Goal: Task Accomplishment & Management: Manage account settings

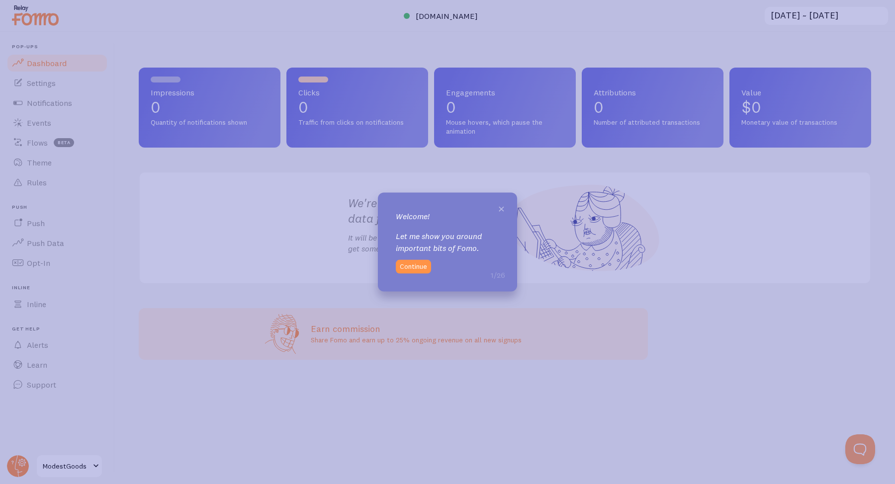
click at [504, 207] on span "×" at bounding box center [501, 208] width 7 height 15
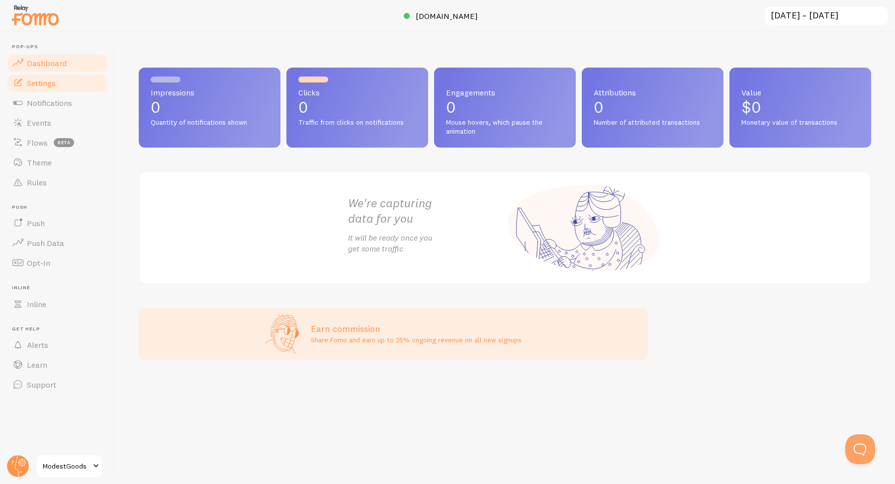
click at [59, 81] on link "Settings" at bounding box center [57, 83] width 102 height 20
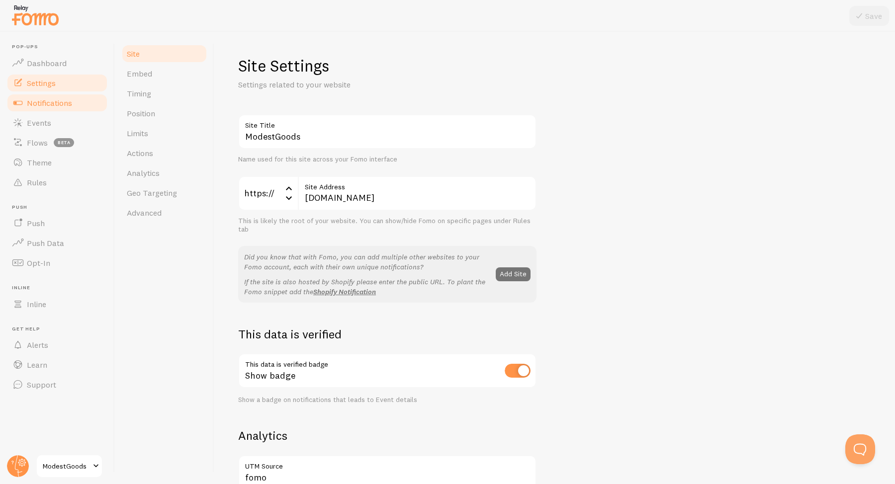
click at [74, 101] on link "Notifications" at bounding box center [57, 103] width 102 height 20
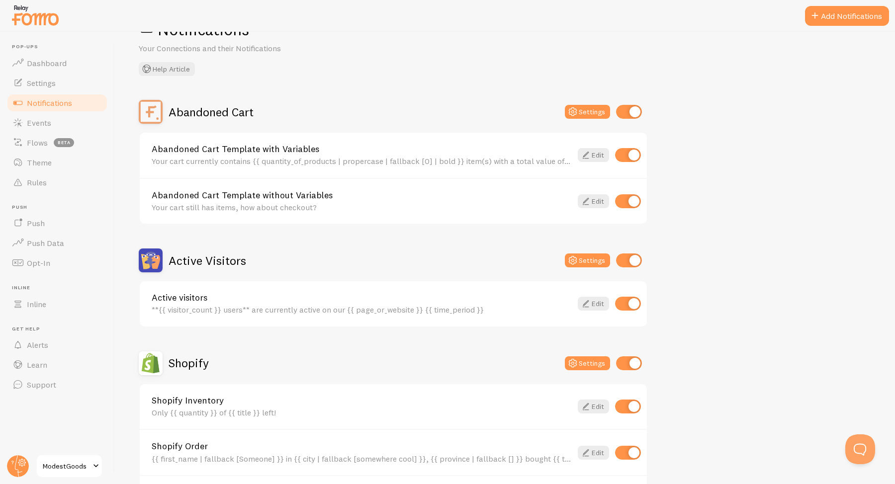
scroll to position [40, 0]
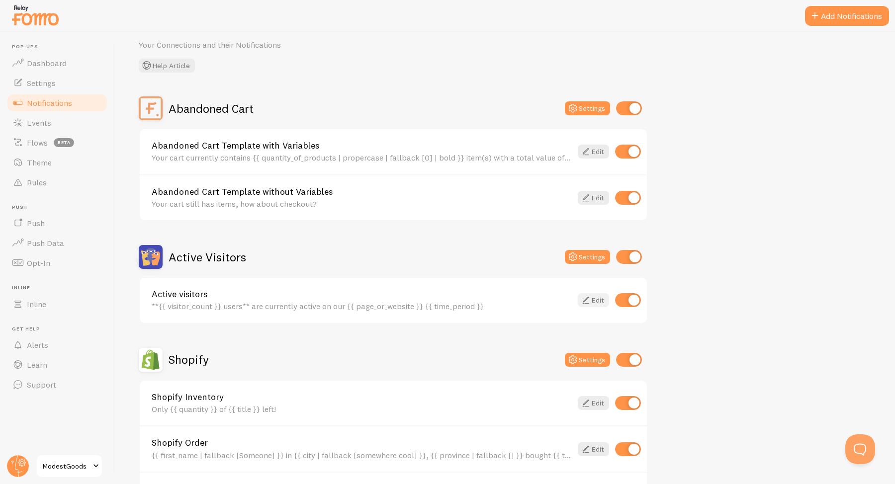
click at [598, 300] on link "Edit" at bounding box center [593, 300] width 31 height 14
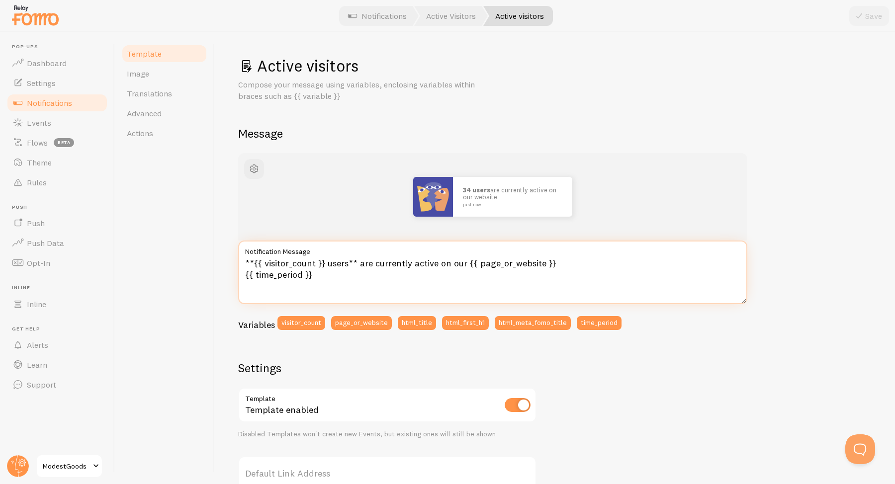
drag, startPoint x: 321, startPoint y: 263, endPoint x: 254, endPoint y: 266, distance: 67.2
click at [254, 266] on textarea "**{{ visitor_count }} users** are currently active on our {{ page_or_website }}…" at bounding box center [492, 273] width 509 height 64
drag, startPoint x: 324, startPoint y: 261, endPoint x: 255, endPoint y: 262, distance: 69.6
click at [255, 262] on textarea "**{{ visitor_count }} users** are currently active on our {{ page_or_website }}…" at bounding box center [492, 273] width 509 height 64
type textarea "**8 users** are currently active on our {{ page_or_website }} {{ time_period }}"
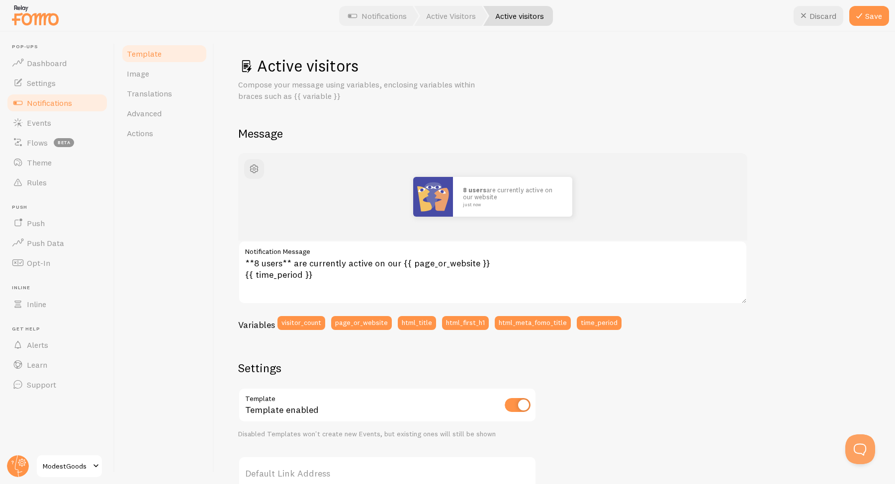
click at [204, 267] on div "Template Image Translations Advanced Actions" at bounding box center [164, 258] width 99 height 453
click at [526, 402] on input "checkbox" at bounding box center [518, 405] width 26 height 14
checkbox input "true"
click at [196, 73] on link "Image" at bounding box center [164, 74] width 87 height 20
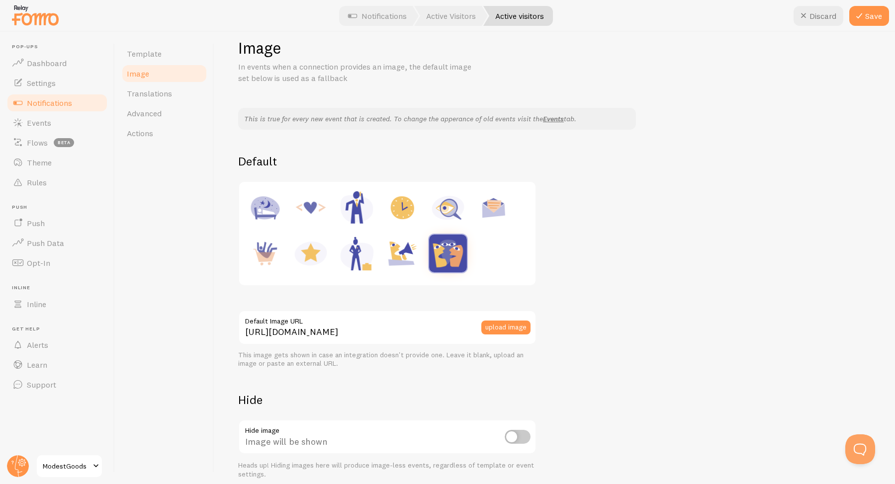
scroll to position [31, 0]
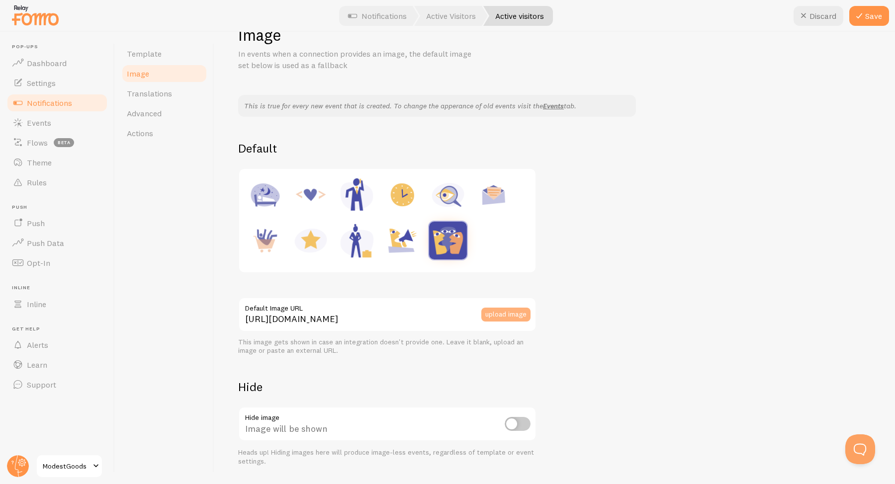
click at [499, 312] on button "upload image" at bounding box center [505, 315] width 49 height 14
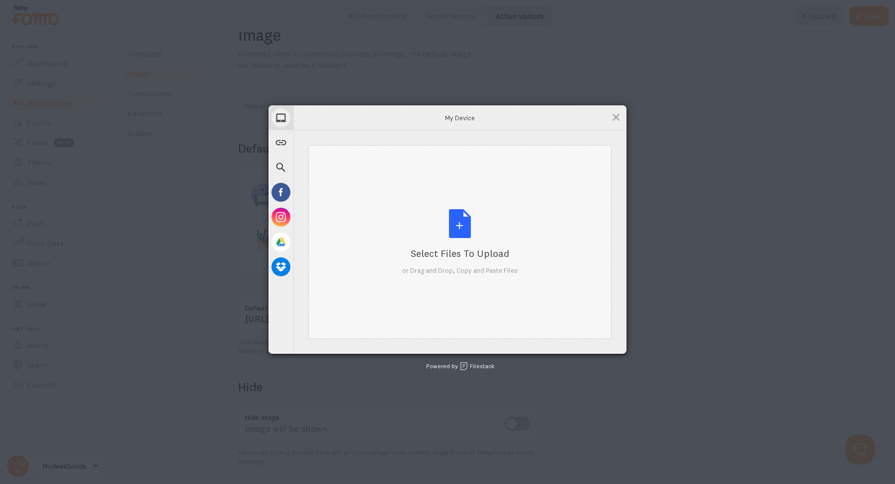
click at [494, 214] on div "Select Files to Upload or Drag and Drop, Copy and Paste Files" at bounding box center [459, 242] width 115 height 66
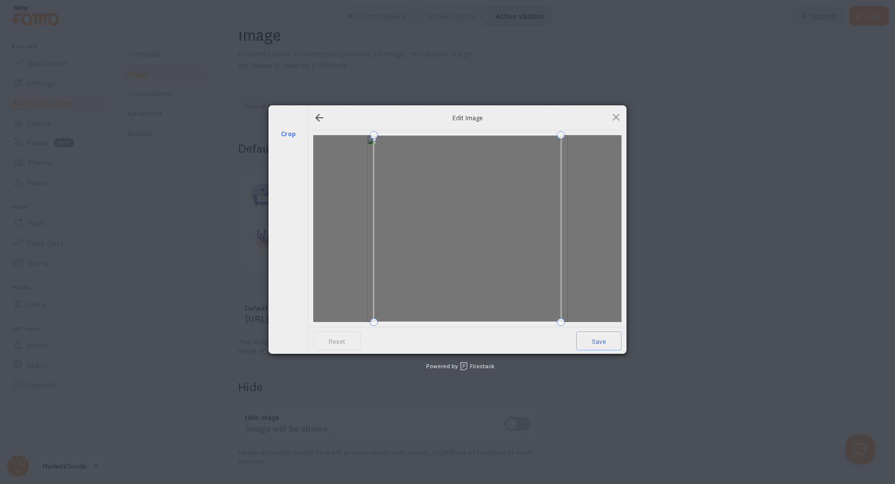
click at [630, 316] on div "crop Edit Image Reset Save Powered by Filestack" at bounding box center [447, 242] width 895 height 484
click at [315, 114] on div at bounding box center [319, 118] width 12 height 12
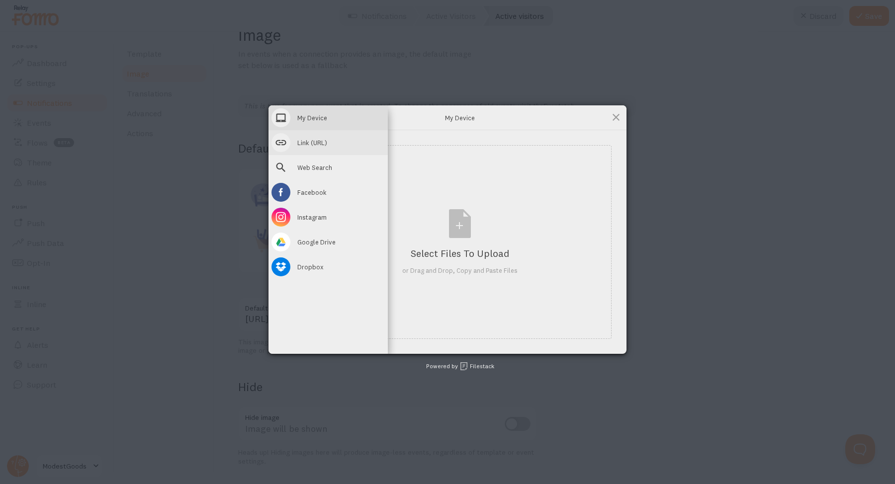
click at [279, 143] on span at bounding box center [281, 142] width 19 height 19
click at [310, 117] on span "My Device" at bounding box center [312, 117] width 30 height 9
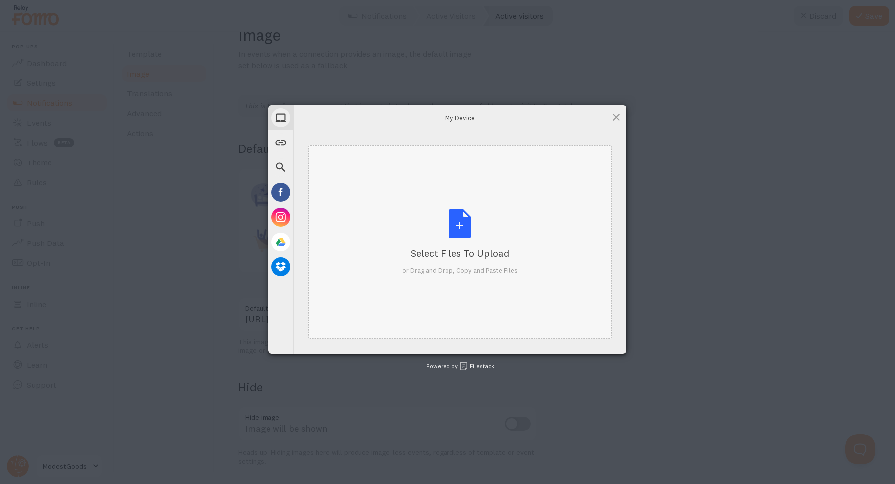
click at [439, 213] on div "Select Files to Upload or Drag and Drop, Copy and Paste Files" at bounding box center [459, 242] width 115 height 66
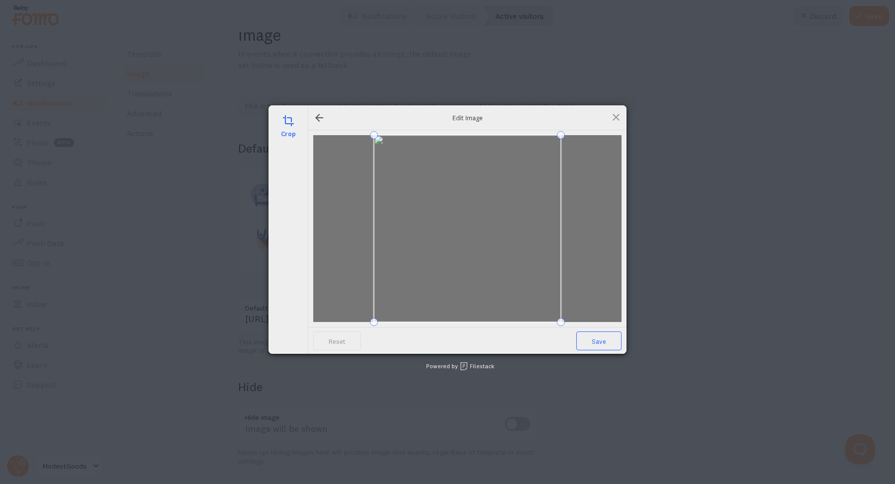
click at [599, 338] on span "Save" at bounding box center [598, 341] width 45 height 19
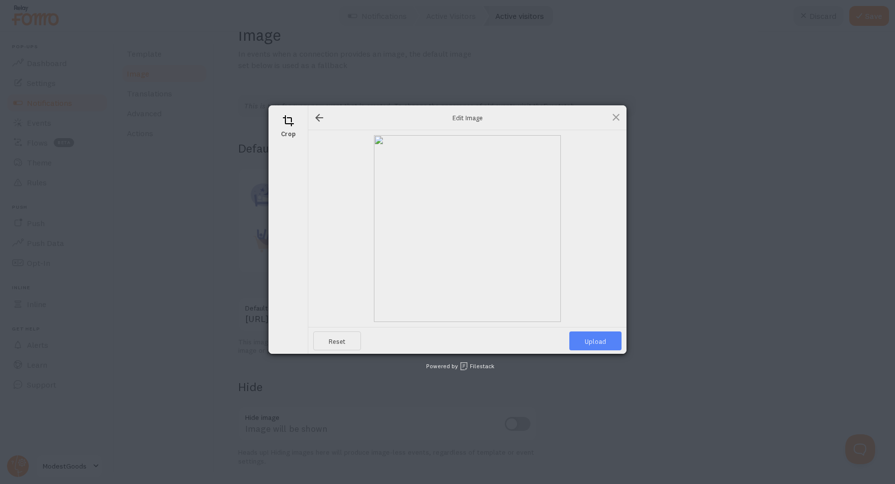
click at [599, 338] on span "Upload" at bounding box center [595, 341] width 52 height 19
type input "https://process.filestackapi.com/ApqhzE1ldTzuKSj33adqez/resize=width:170,height…"
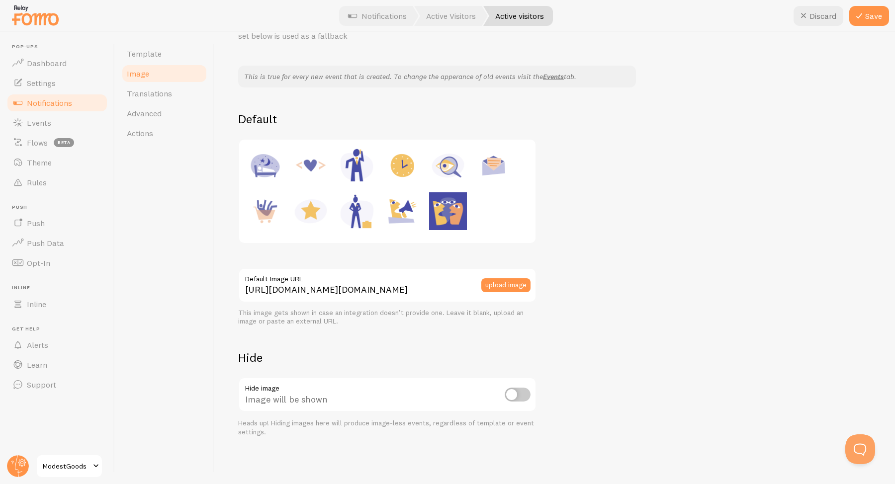
scroll to position [0, 0]
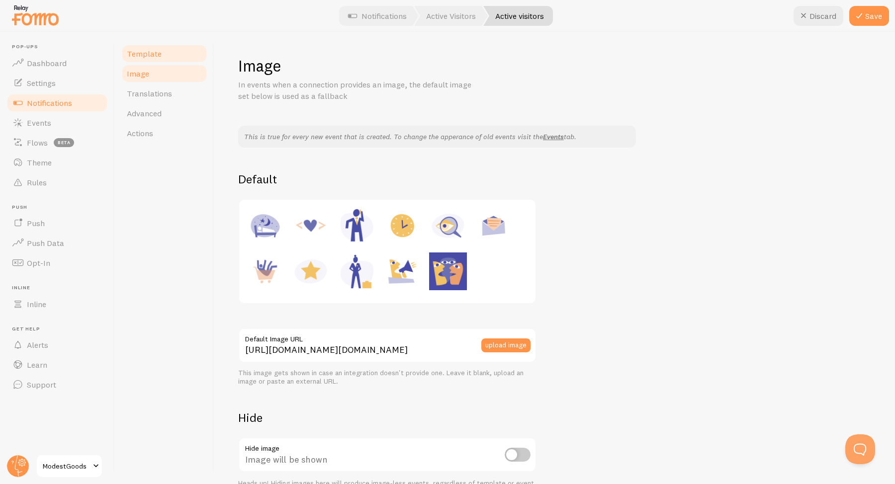
click at [158, 58] on span "Template" at bounding box center [144, 54] width 35 height 10
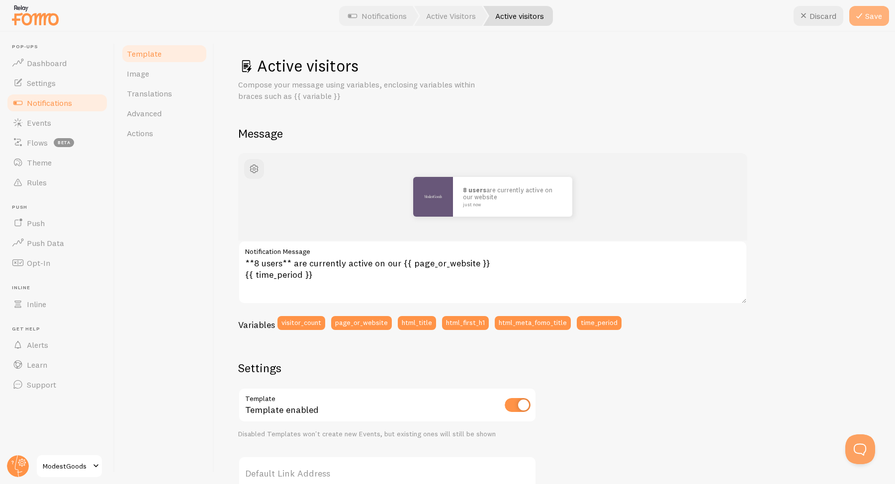
click at [870, 14] on button "Save" at bounding box center [869, 16] width 40 height 20
click at [450, 21] on link "Active Visitors" at bounding box center [451, 16] width 74 height 20
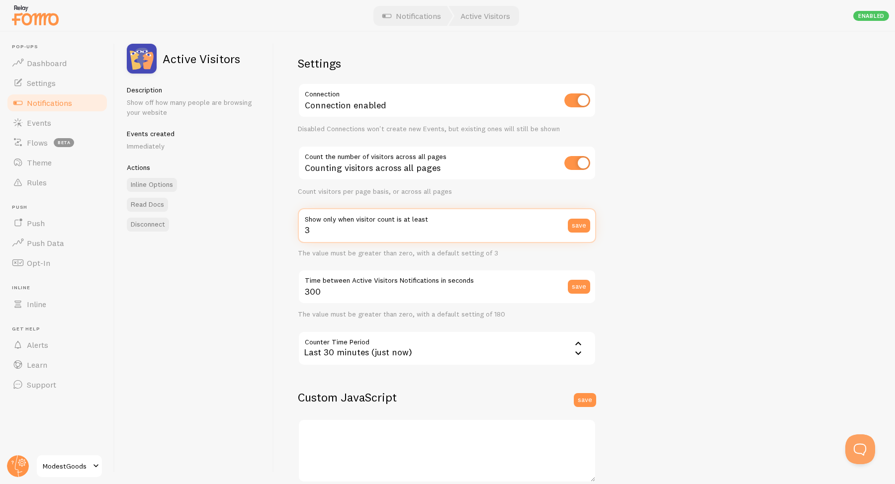
drag, startPoint x: 320, startPoint y: 231, endPoint x: 304, endPoint y: 229, distance: 16.0
click at [304, 229] on input "3" at bounding box center [447, 225] width 298 height 35
click at [278, 273] on div "Settings Connection Connection enabled Disabled Connections won't create new Ev…" at bounding box center [584, 258] width 621 height 453
drag, startPoint x: 310, startPoint y: 232, endPoint x: 296, endPoint y: 232, distance: 14.4
click at [296, 232] on div "Settings Connection Connection enabled Disabled Connections won't create new Ev…" at bounding box center [584, 258] width 621 height 453
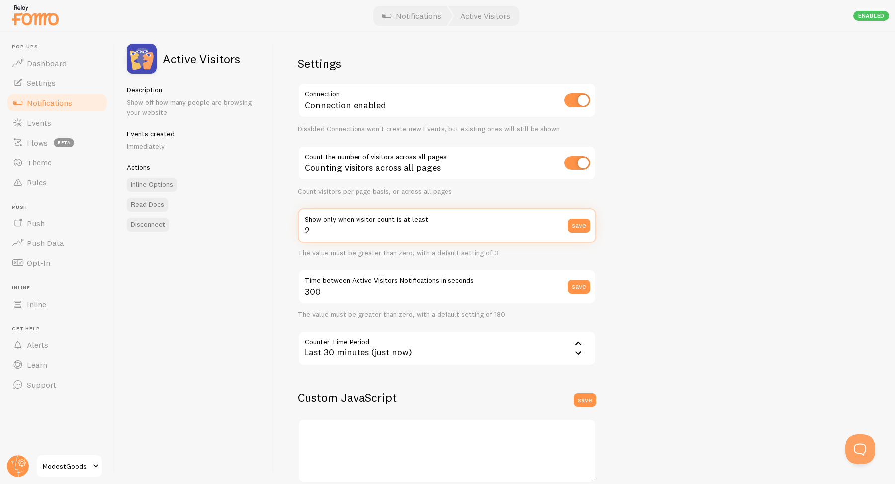
type input "2"
click at [278, 235] on div "Settings Connection Connection enabled Disabled Connections won't create new Ev…" at bounding box center [584, 258] width 621 height 453
drag, startPoint x: 330, startPoint y: 232, endPoint x: 293, endPoint y: 232, distance: 36.8
click at [293, 232] on div "Settings Connection Connection enabled Disabled Connections won't create new Ev…" at bounding box center [584, 258] width 621 height 453
click at [283, 243] on div "Settings Connection Connection enabled Disabled Connections won't create new Ev…" at bounding box center [584, 258] width 621 height 453
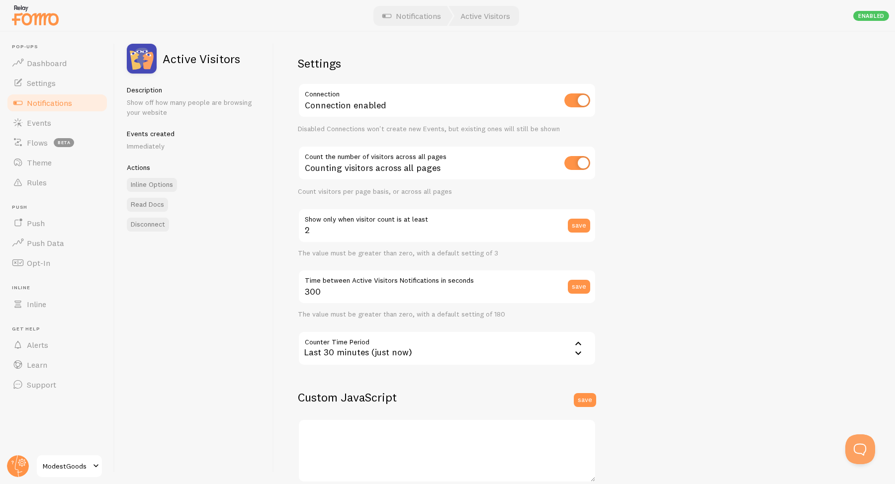
click at [46, 99] on span "Notifications" at bounding box center [49, 103] width 45 height 10
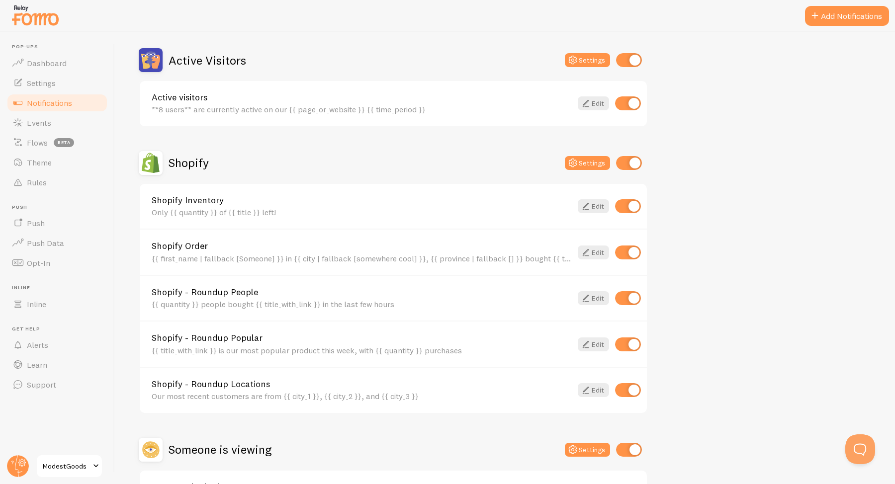
scroll to position [238, 0]
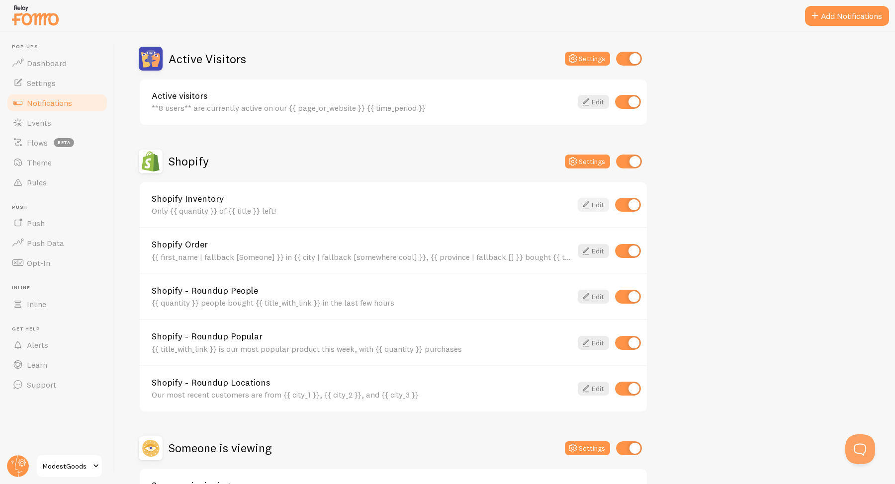
click at [605, 204] on link "Edit" at bounding box center [593, 205] width 31 height 14
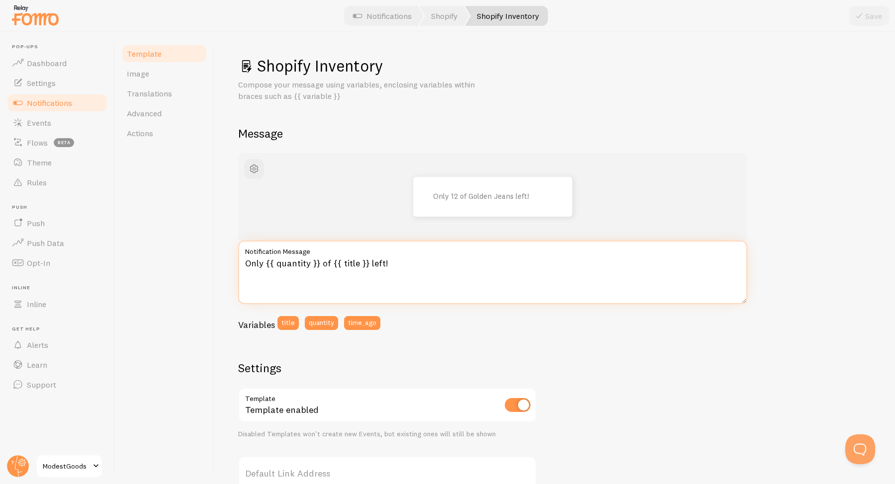
drag, startPoint x: 318, startPoint y: 265, endPoint x: 266, endPoint y: 262, distance: 52.3
click at [266, 262] on textarea "Only {{ quantity }} of {{ title }} left!" at bounding box center [492, 273] width 509 height 64
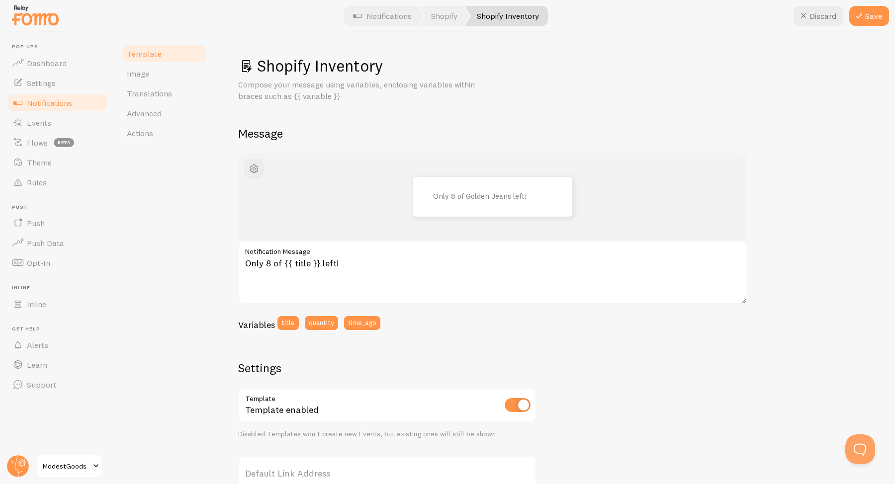
click at [221, 257] on div "Shopify Inventory Compose your message using variables, enclosing variables wit…" at bounding box center [554, 258] width 681 height 453
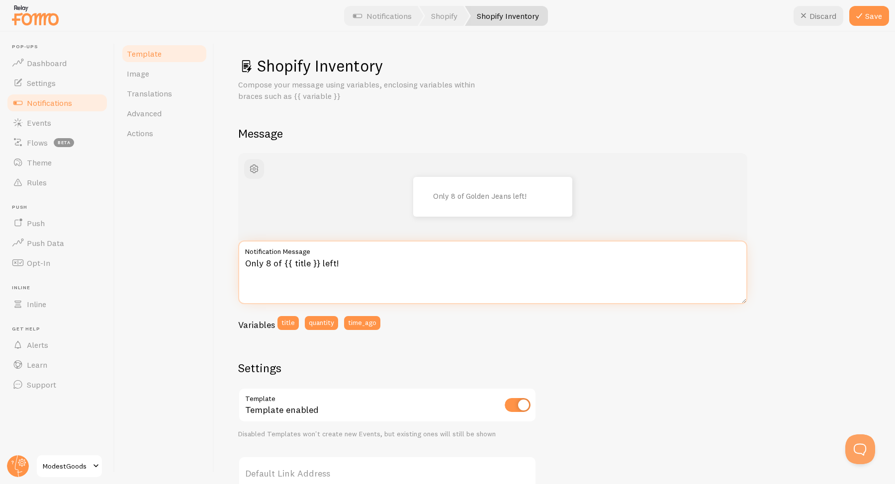
click at [268, 259] on textarea "Only 8 of {{ title }} left!" at bounding box center [492, 273] width 509 height 64
type textarea "Only 12 of {{ title }} left!"
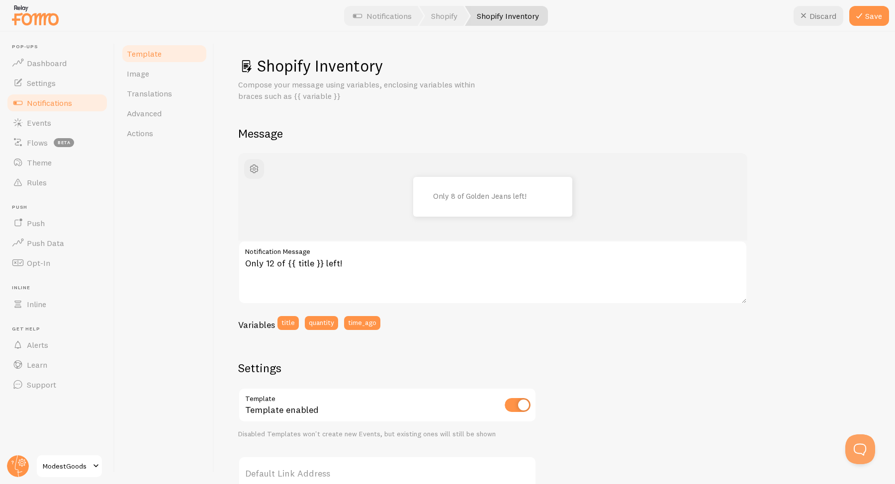
click at [229, 266] on div "Shopify Inventory Compose your message using variables, enclosing variables wit…" at bounding box center [554, 258] width 681 height 453
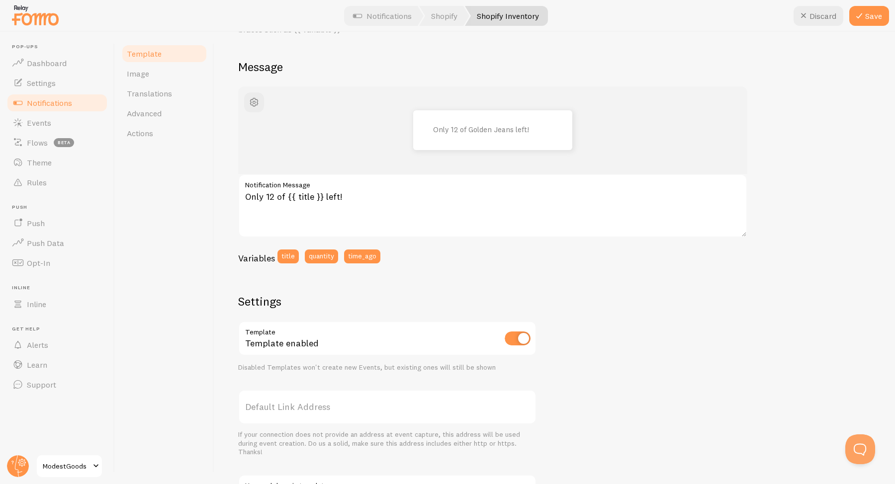
scroll to position [69, 0]
click at [880, 20] on button "Save" at bounding box center [869, 16] width 40 height 20
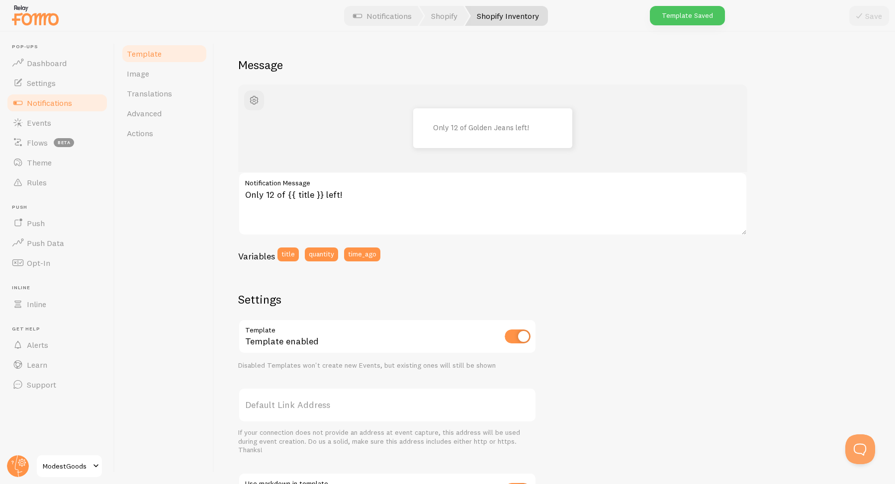
click at [75, 100] on link "Notifications" at bounding box center [57, 103] width 102 height 20
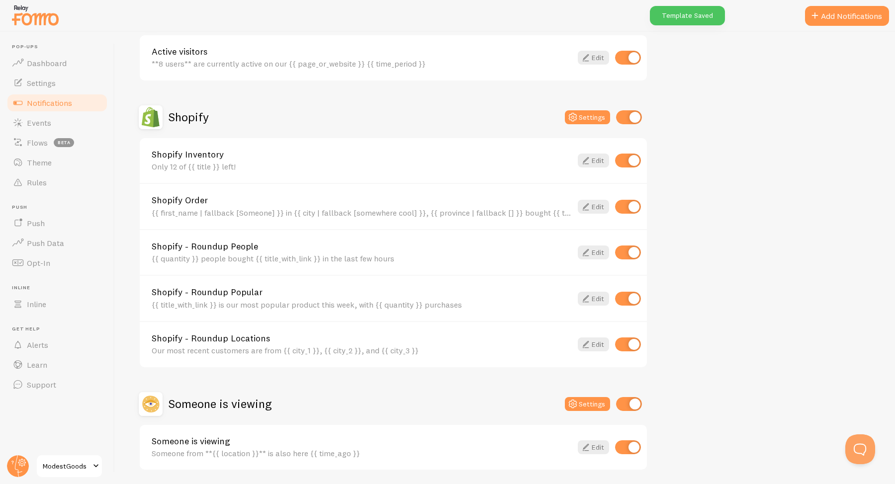
scroll to position [305, 0]
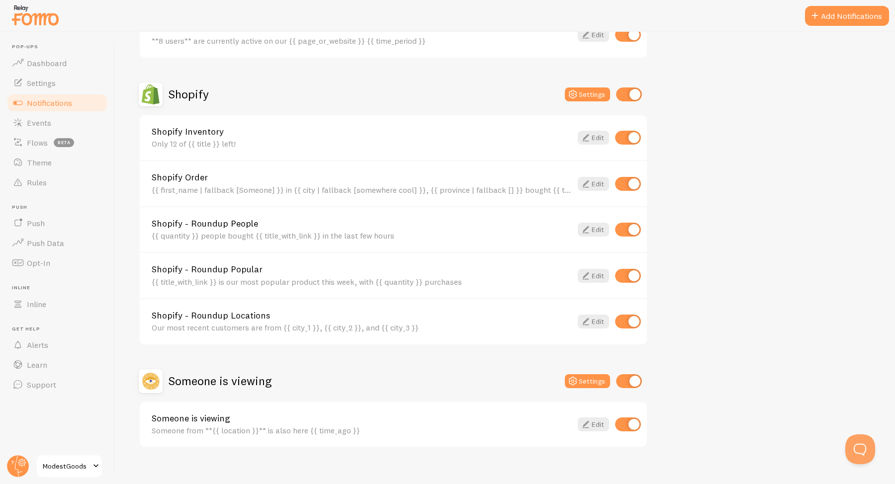
click at [195, 221] on link "Shopify - Roundup People" at bounding box center [362, 223] width 420 height 9
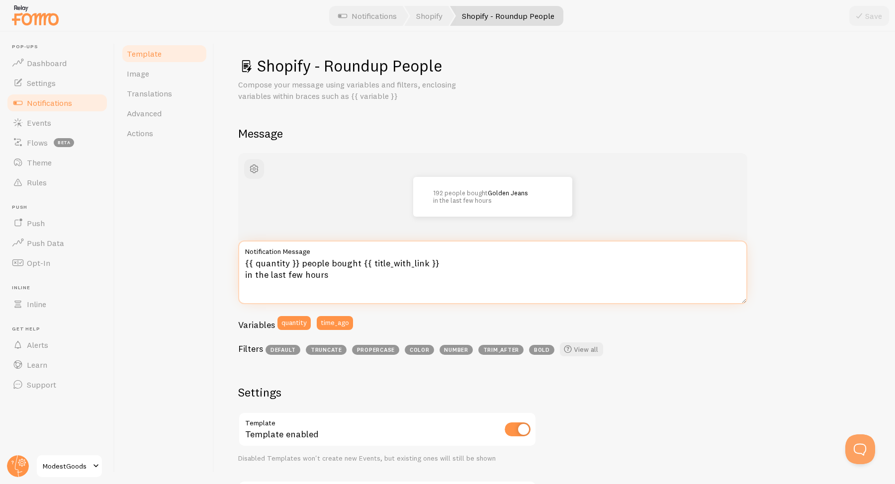
drag, startPoint x: 297, startPoint y: 267, endPoint x: 235, endPoint y: 264, distance: 62.2
click at [235, 264] on div "Shopify - Roundup People Compose your message using variables and filters, encl…" at bounding box center [554, 258] width 681 height 453
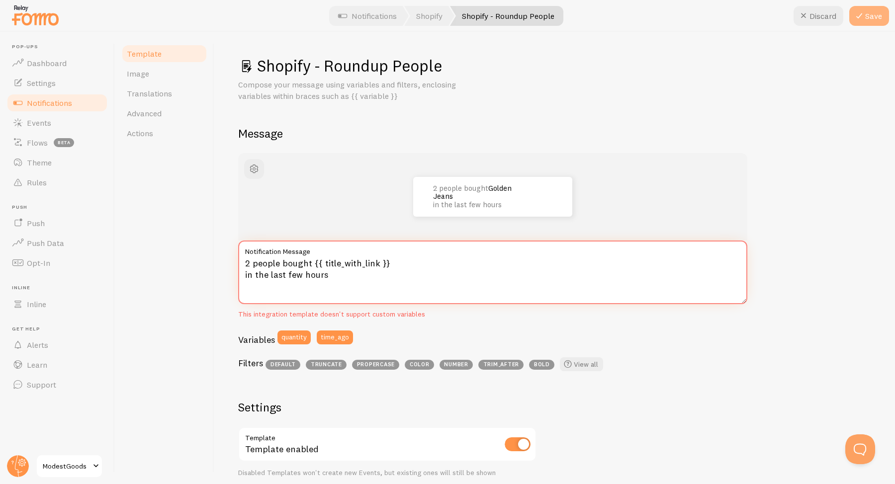
type textarea "2 people bought {{ title_with_link }} in the last few hours"
click at [862, 18] on icon at bounding box center [859, 16] width 12 height 12
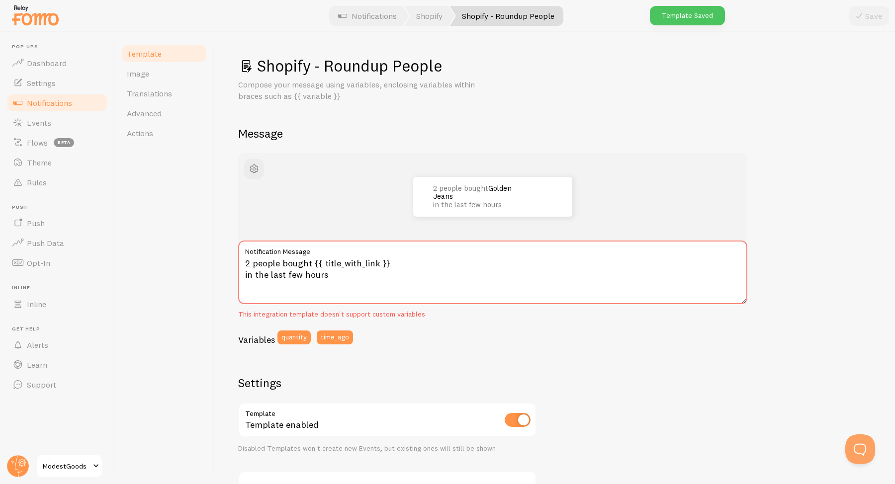
click at [57, 102] on span "Notifications" at bounding box center [49, 103] width 45 height 10
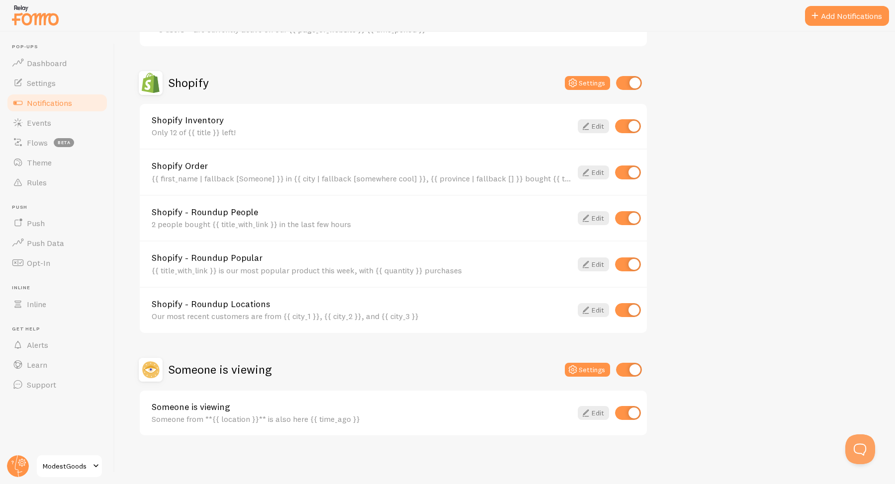
scroll to position [43, 0]
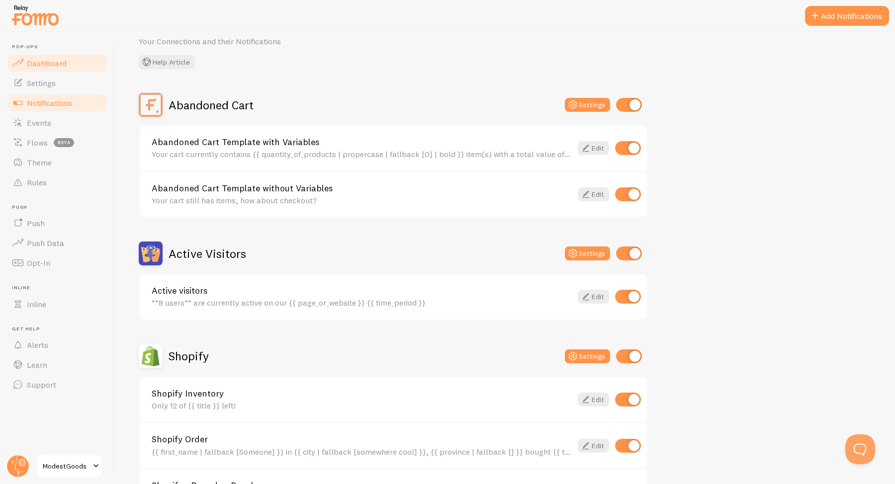
click at [90, 62] on link "Dashboard" at bounding box center [57, 63] width 102 height 20
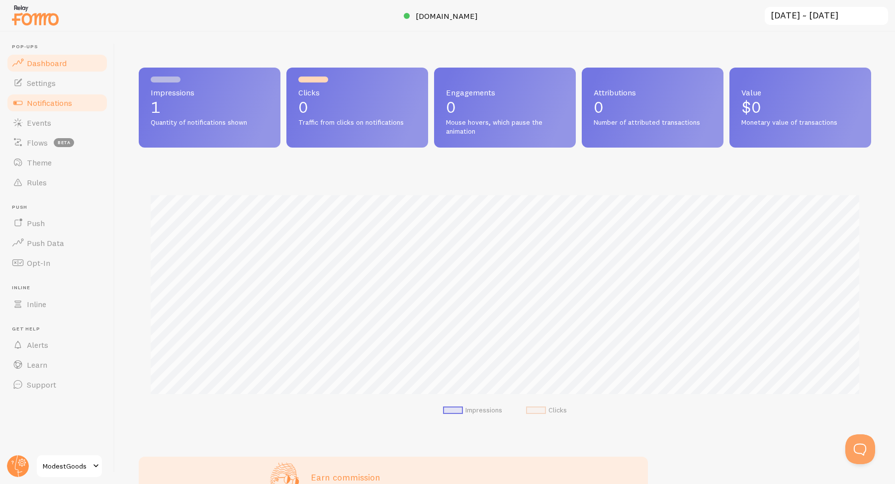
click at [76, 100] on link "Notifications" at bounding box center [57, 103] width 102 height 20
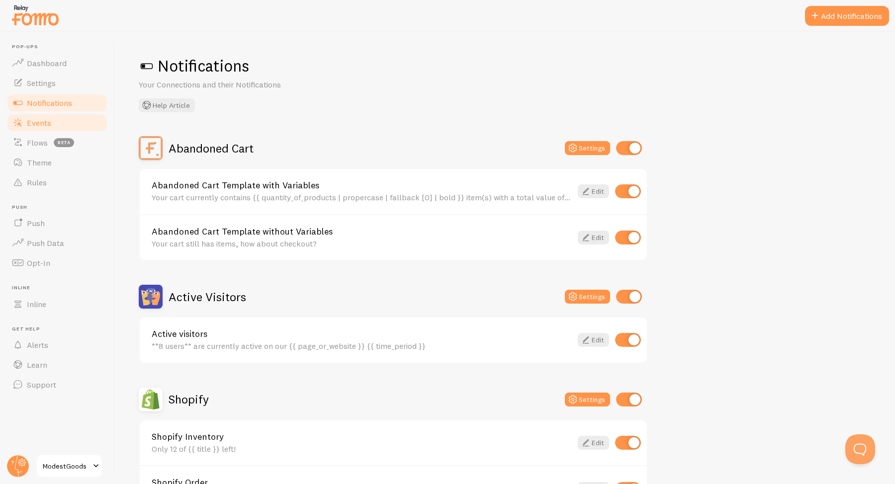
click at [81, 115] on link "Events" at bounding box center [57, 123] width 102 height 20
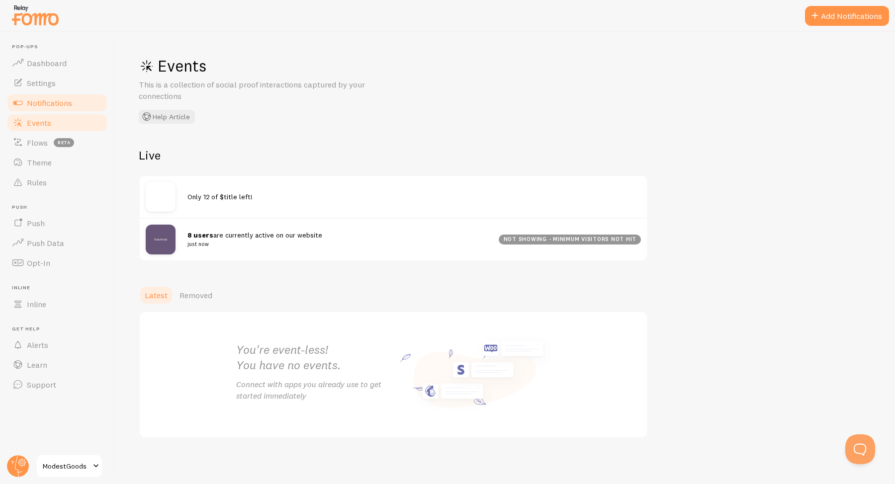
click at [78, 104] on link "Notifications" at bounding box center [57, 103] width 102 height 20
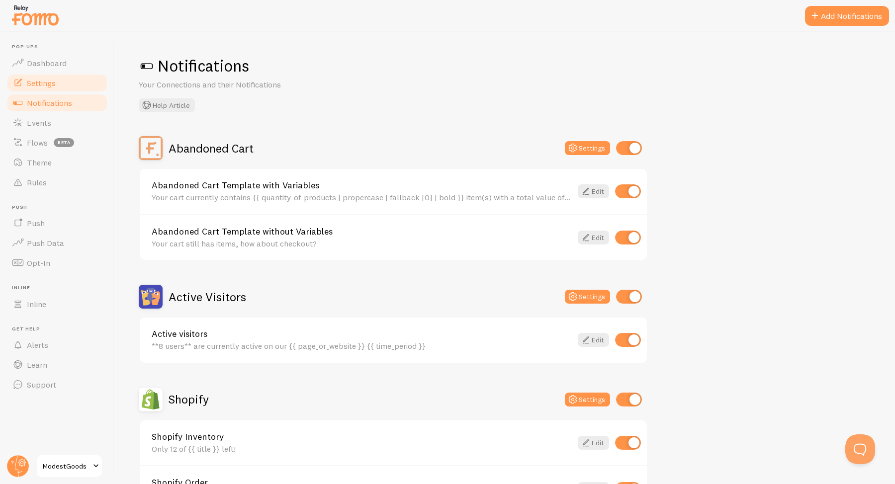
click at [81, 87] on link "Settings" at bounding box center [57, 83] width 102 height 20
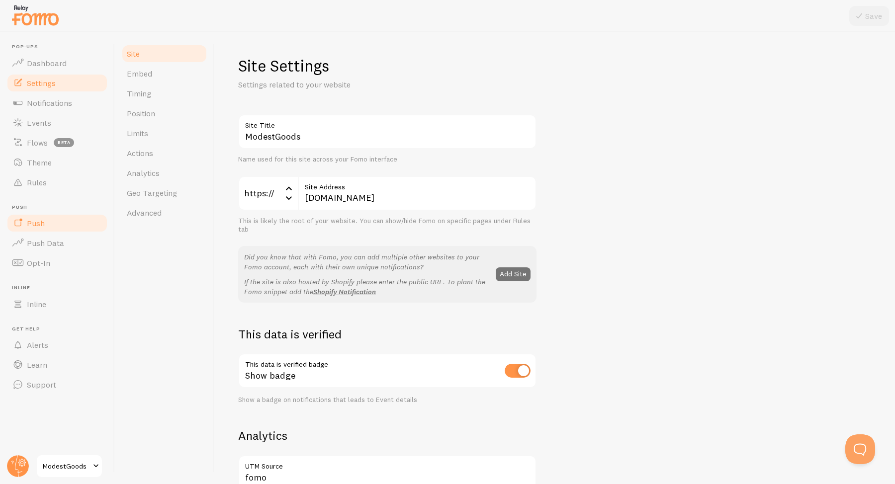
click at [63, 232] on link "Push" at bounding box center [57, 223] width 102 height 20
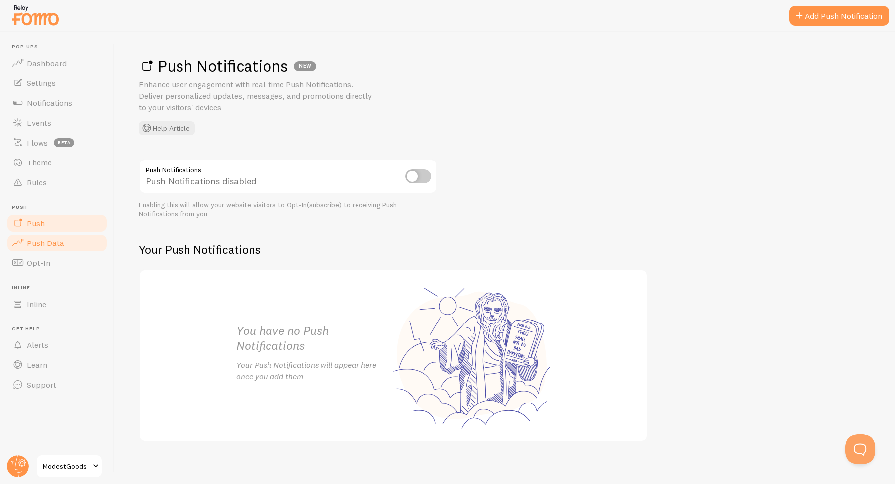
click at [71, 238] on link "Push Data" at bounding box center [57, 243] width 102 height 20
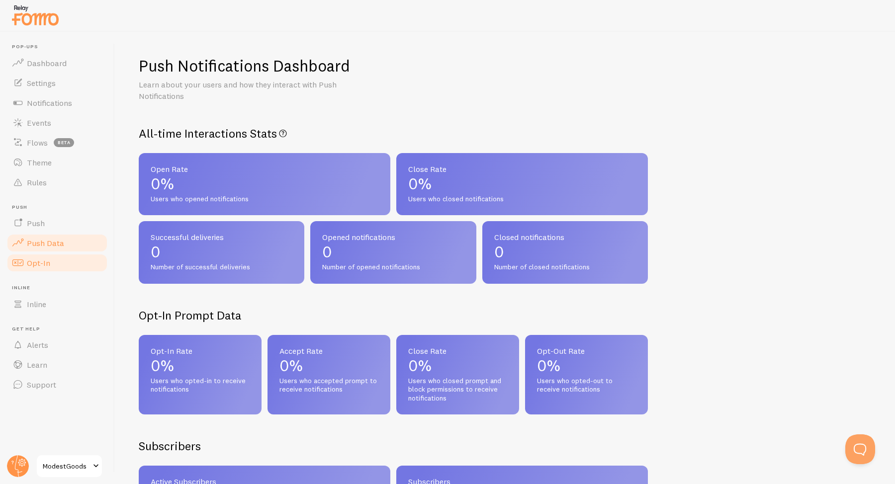
click at [62, 271] on link "Opt-In" at bounding box center [57, 263] width 102 height 20
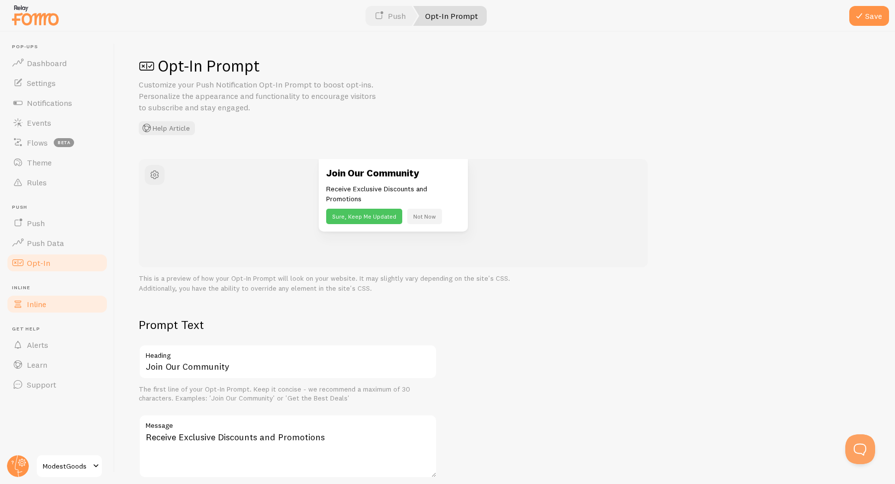
click at [64, 294] on link "Inline" at bounding box center [57, 304] width 102 height 20
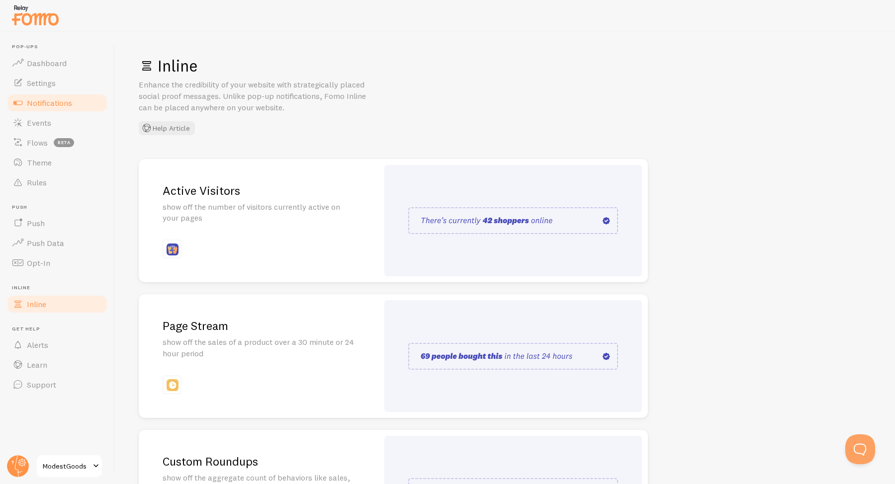
click at [59, 94] on link "Notifications" at bounding box center [57, 103] width 102 height 20
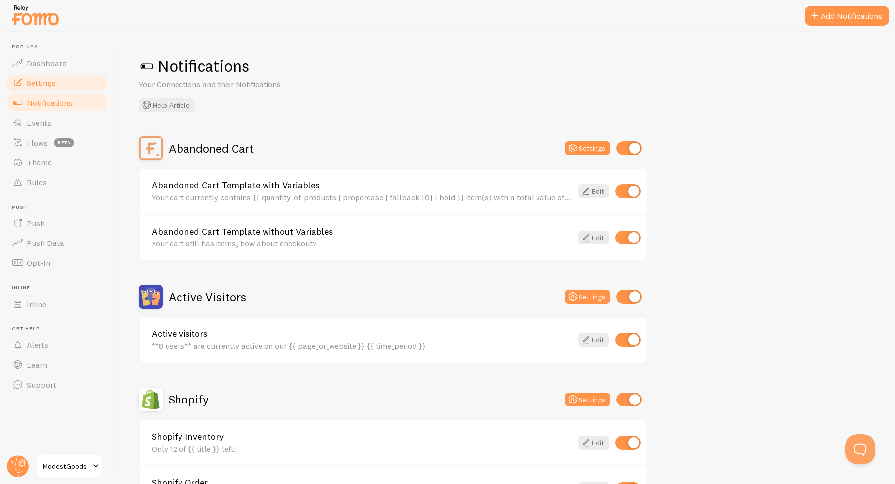
click at [61, 80] on link "Settings" at bounding box center [57, 83] width 102 height 20
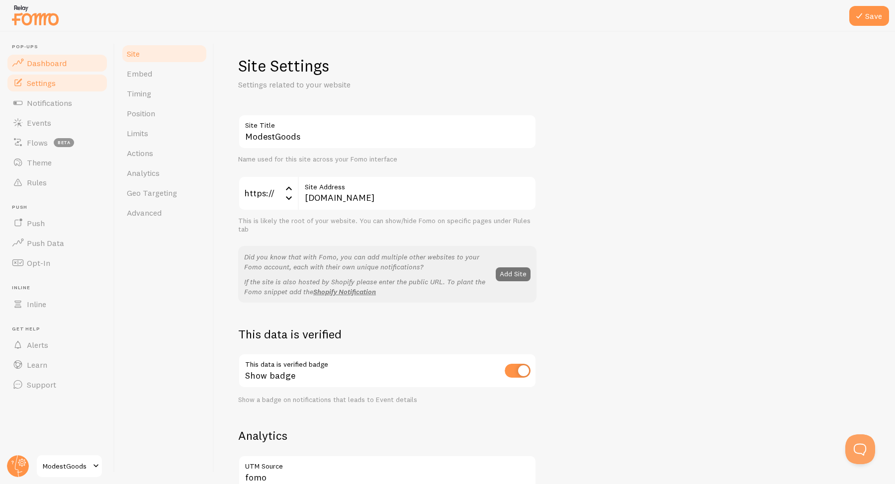
click at [66, 59] on link "Dashboard" at bounding box center [57, 63] width 102 height 20
click at [867, 16] on button "Save" at bounding box center [869, 16] width 40 height 20
click at [58, 55] on link "Dashboard" at bounding box center [57, 63] width 102 height 20
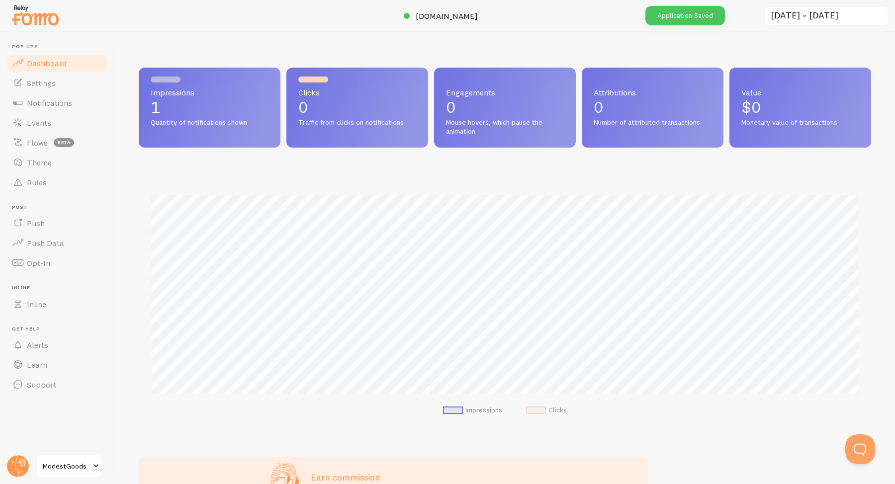
scroll to position [261, 732]
click at [64, 67] on span "Dashboard" at bounding box center [47, 63] width 40 height 10
click at [48, 102] on span "Notifications" at bounding box center [49, 103] width 45 height 10
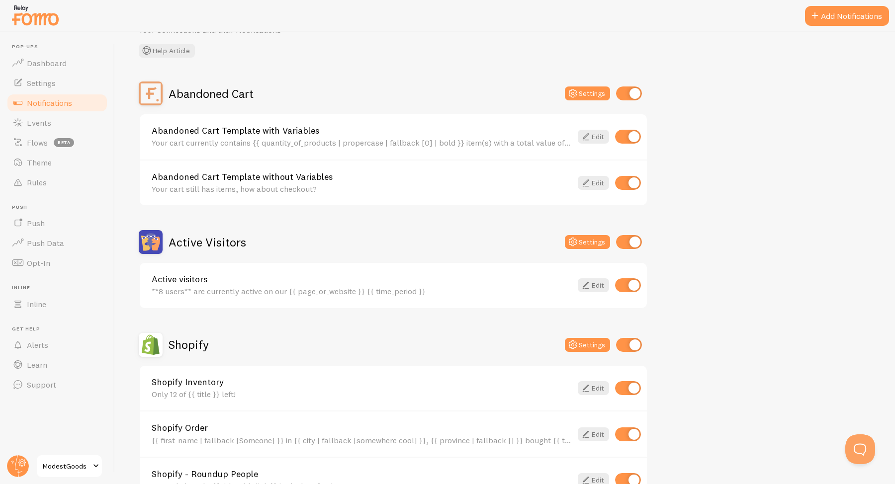
scroll to position [55, 0]
click at [600, 280] on link "Edit" at bounding box center [593, 285] width 31 height 14
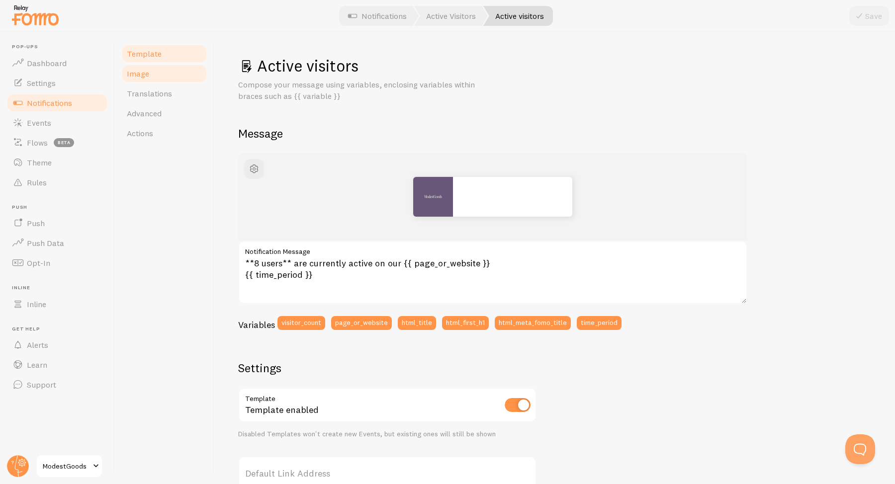
click at [162, 72] on link "Image" at bounding box center [164, 74] width 87 height 20
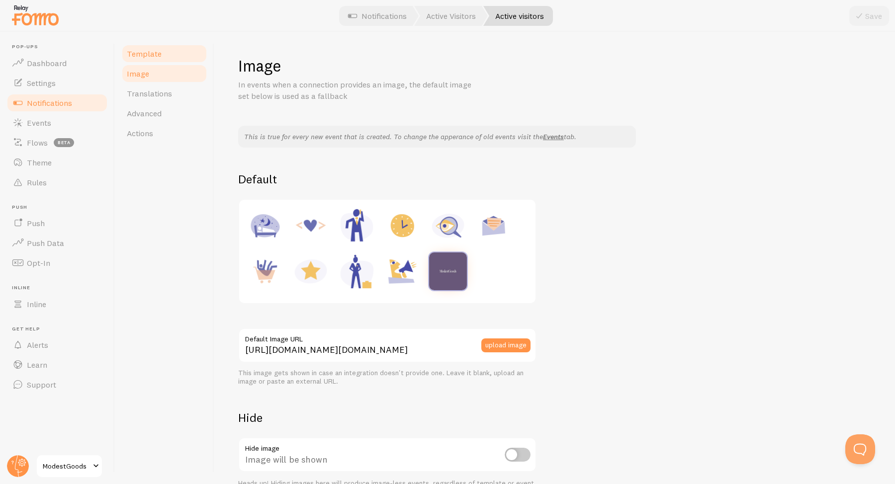
click at [162, 52] on link "Template" at bounding box center [164, 54] width 87 height 20
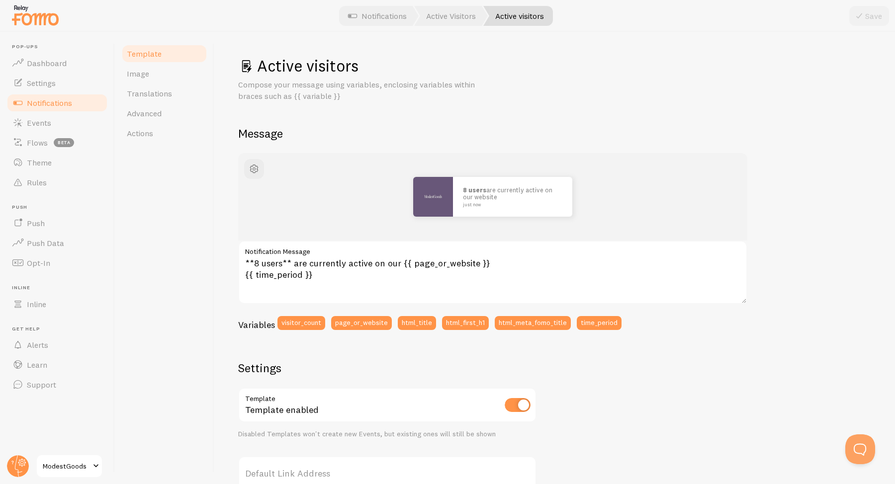
click at [80, 99] on link "Notifications" at bounding box center [57, 103] width 102 height 20
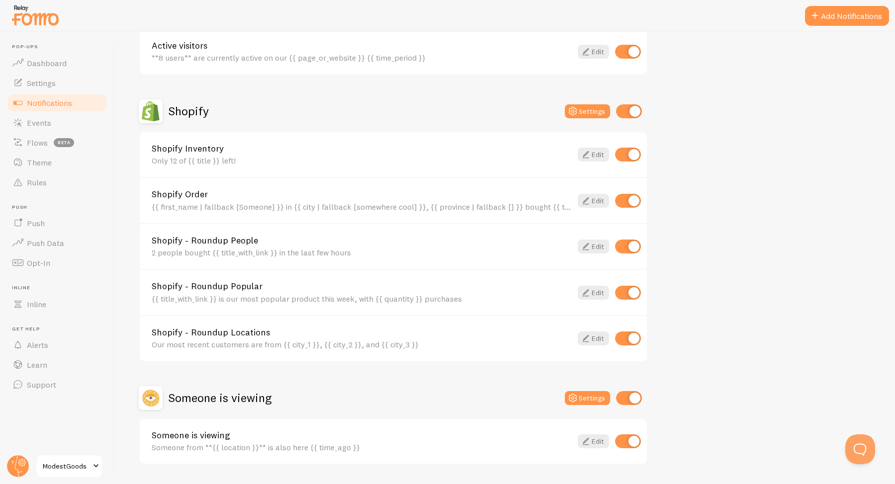
scroll to position [317, 0]
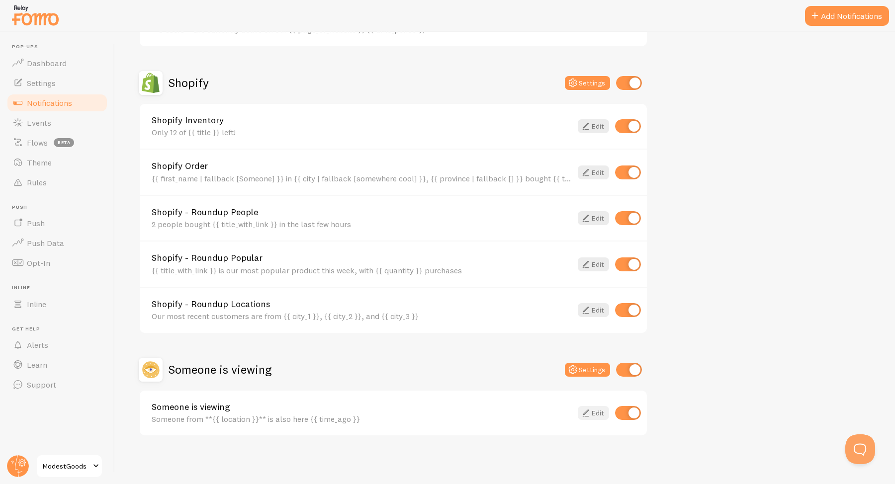
click at [593, 409] on link "Edit" at bounding box center [593, 413] width 31 height 14
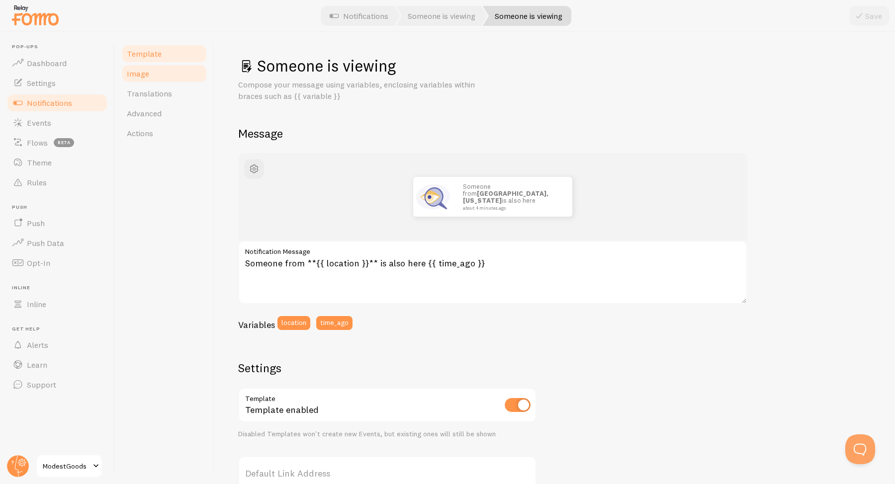
click at [152, 67] on link "Image" at bounding box center [164, 74] width 87 height 20
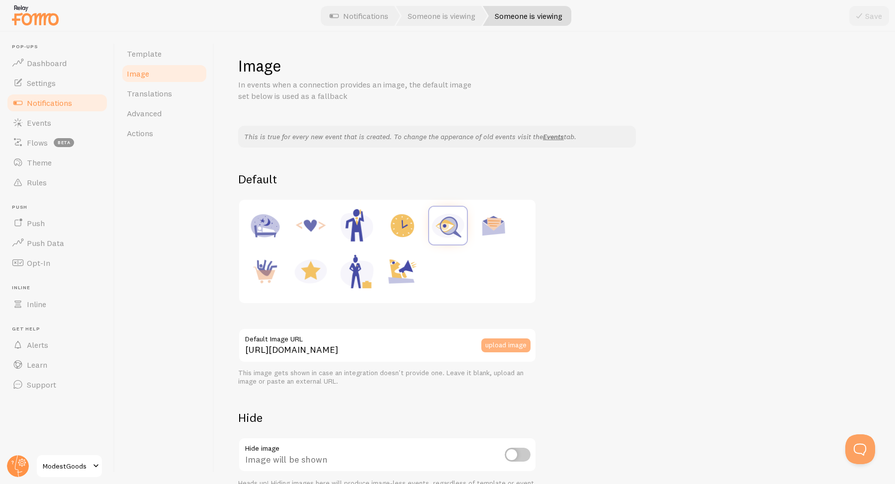
click at [511, 341] on button "upload image" at bounding box center [505, 346] width 49 height 14
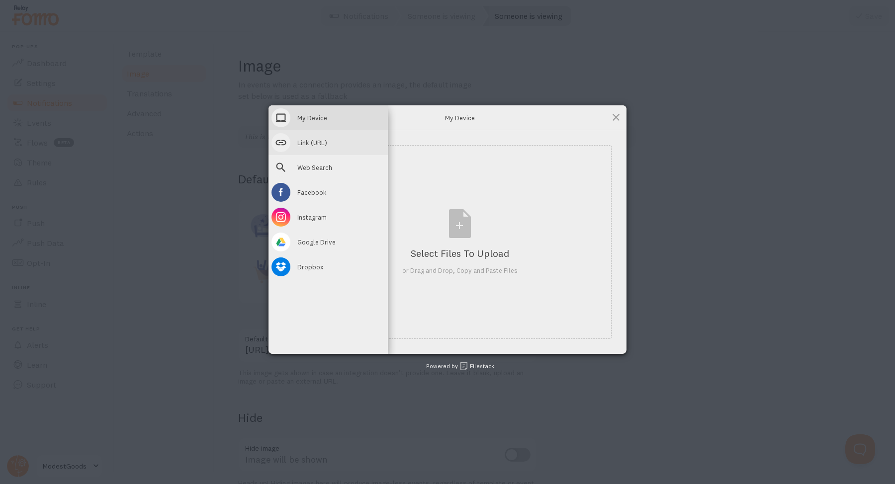
click at [277, 139] on span at bounding box center [281, 142] width 19 height 19
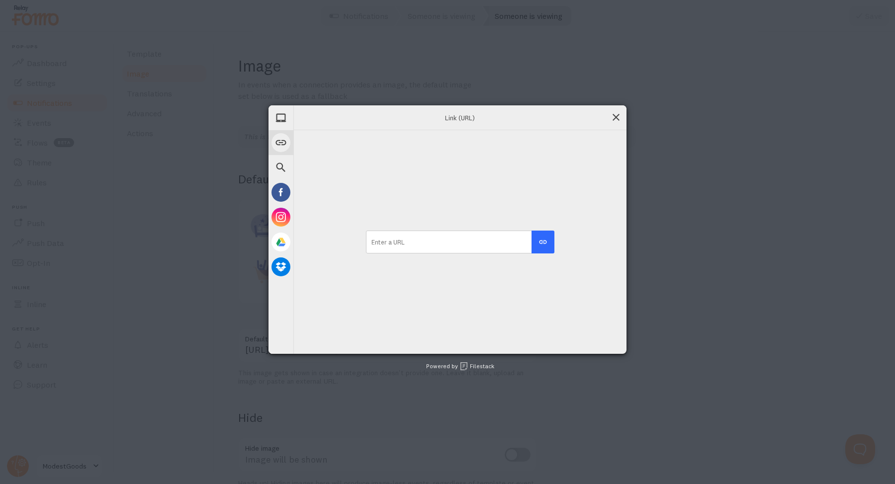
click at [616, 114] on span at bounding box center [616, 117] width 11 height 11
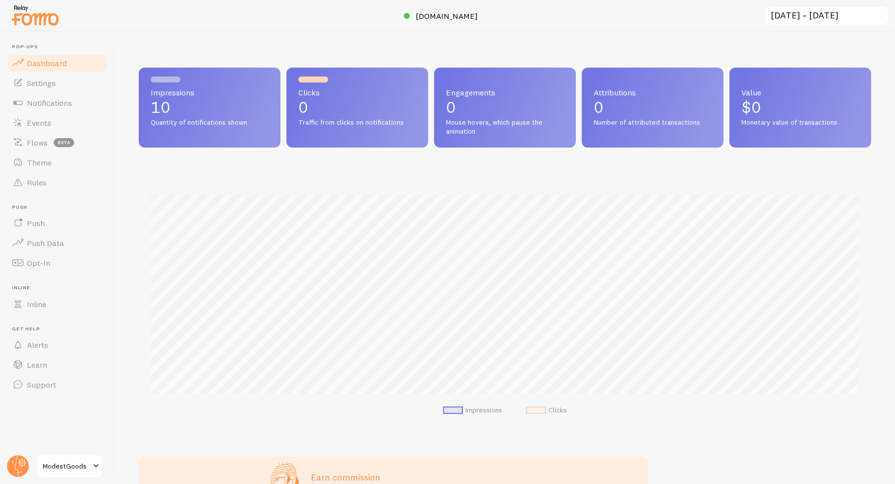
scroll to position [261, 732]
